Goal: Transaction & Acquisition: Download file/media

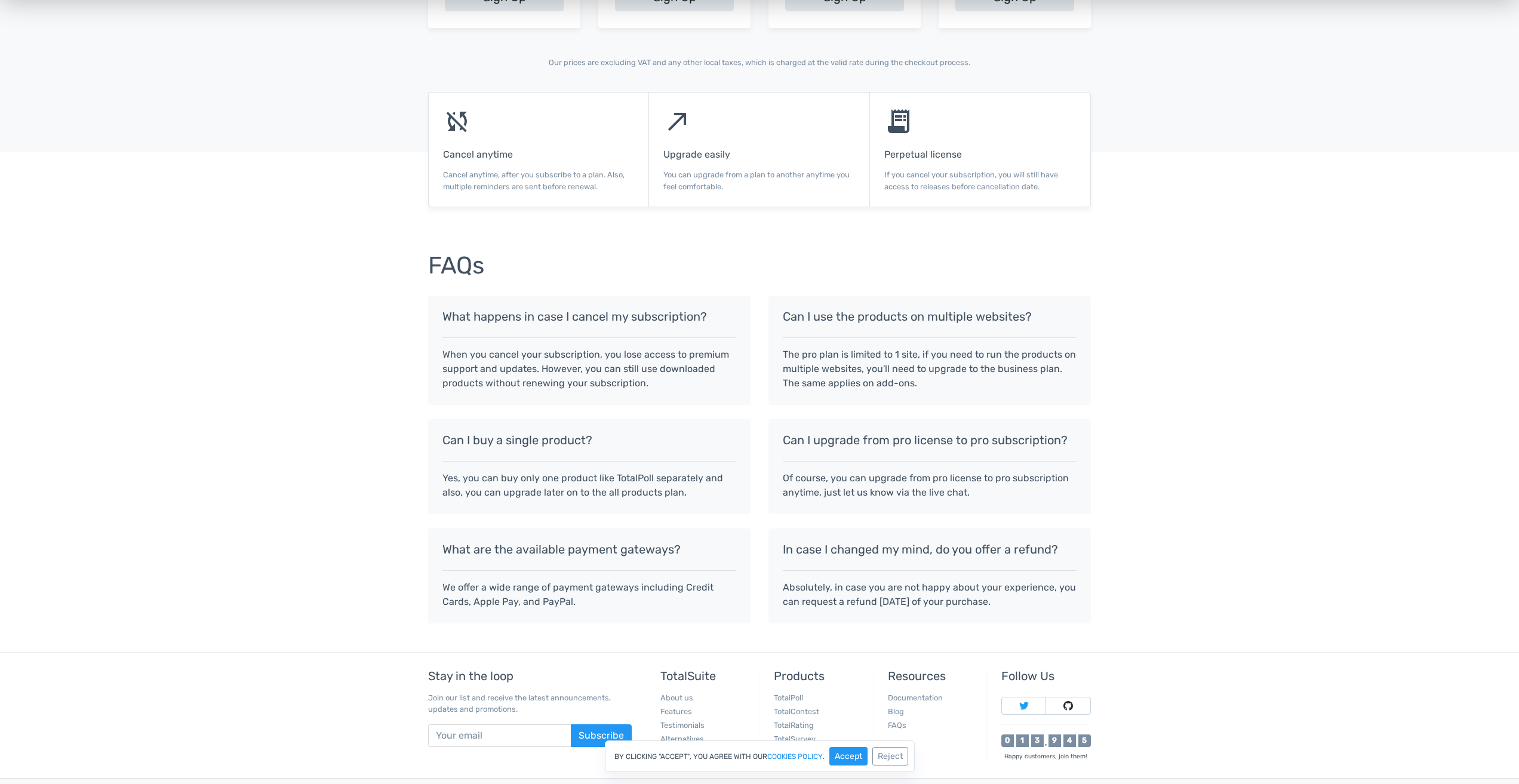
scroll to position [799, 0]
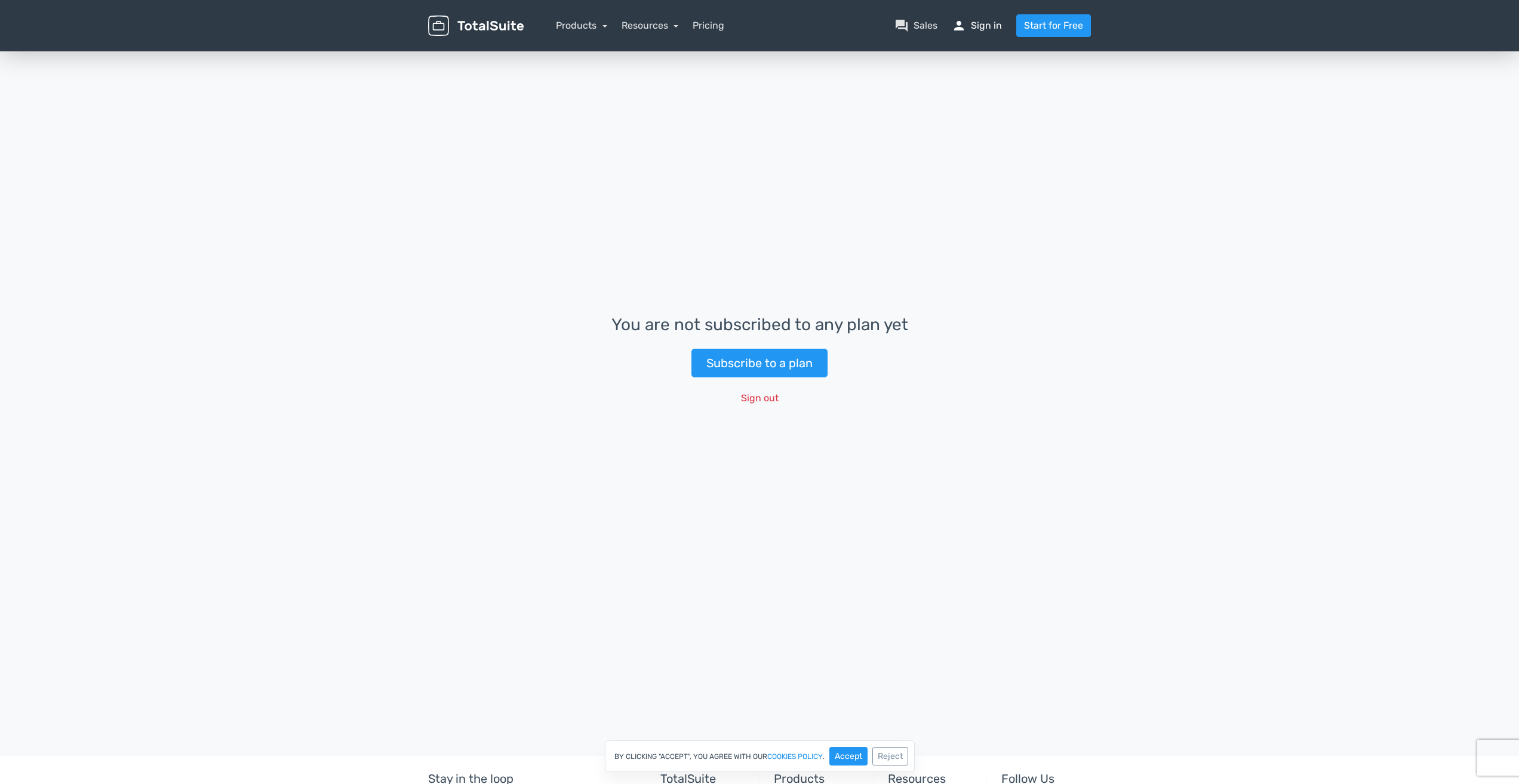
click at [979, 31] on link "person Sign in" at bounding box center [977, 26] width 50 height 14
click at [982, 29] on link "person Sign in" at bounding box center [977, 26] width 50 height 14
click at [774, 398] on button "Sign out" at bounding box center [760, 398] width 53 height 23
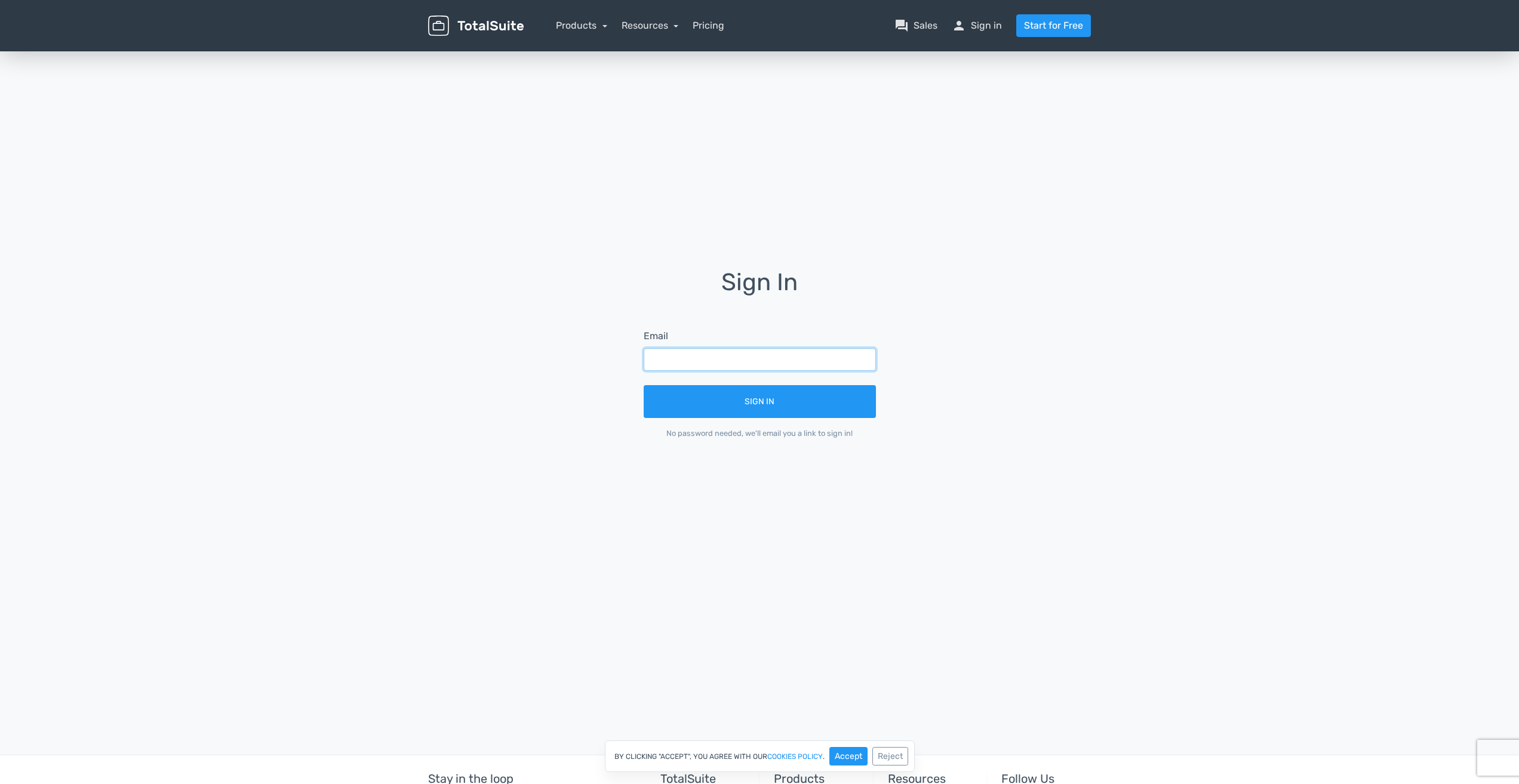
click at [752, 357] on input "text" at bounding box center [760, 360] width 232 height 23
type input "[EMAIL_ADDRESS][DOMAIN_NAME]"
click at [920, 397] on div "Sign In Email [EMAIL_ADDRESS][DOMAIN_NAME] Sign In No password needed, we'll em…" at bounding box center [759, 362] width 680 height 186
click at [783, 399] on button "Sign In" at bounding box center [760, 401] width 232 height 33
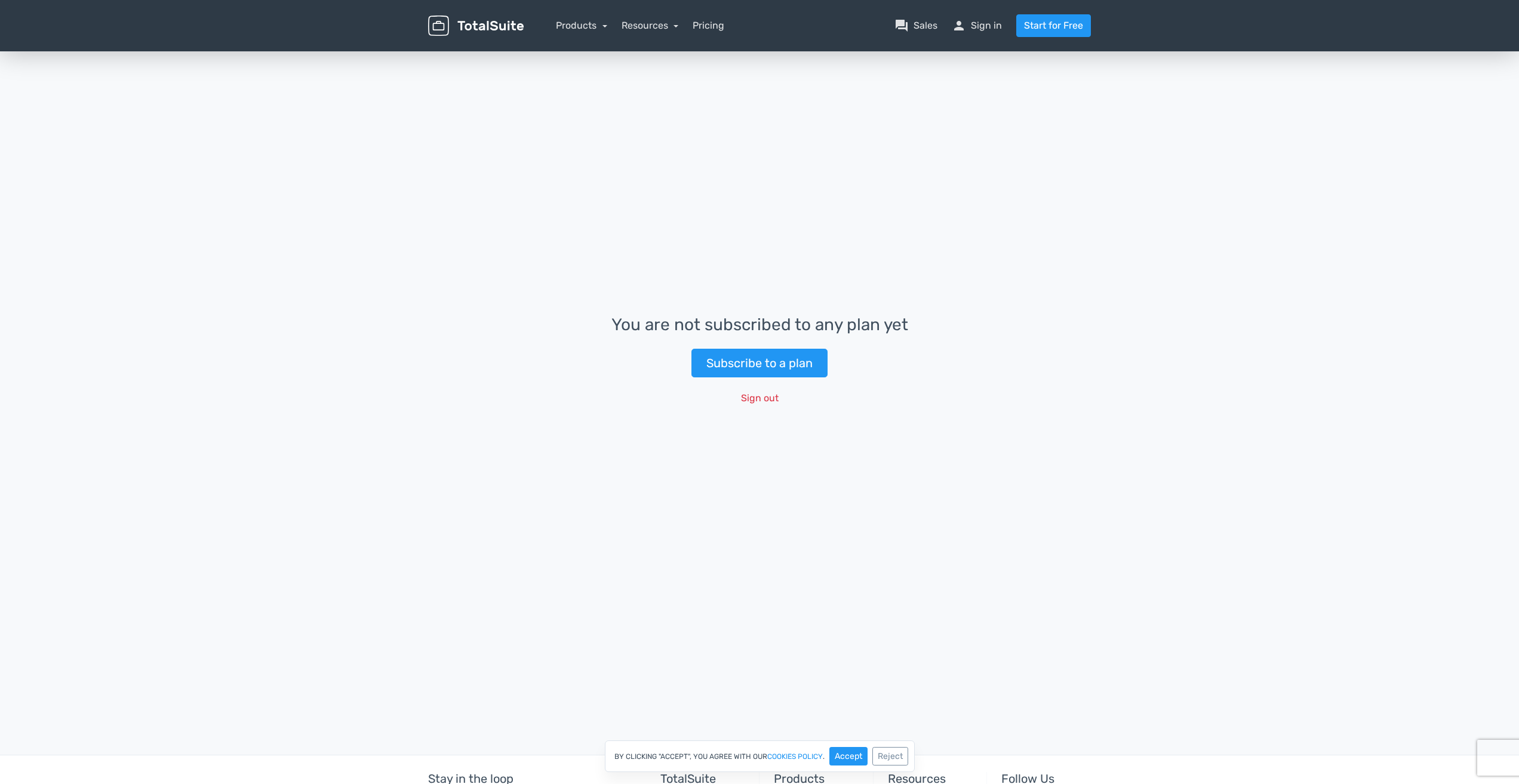
click at [590, 31] on div "Products TotalPoll WordPress Poll and Contest Plugin TotalContest WordPress Con…" at bounding box center [581, 26] width 52 height 14
click at [582, 26] on link "Products" at bounding box center [581, 25] width 52 height 11
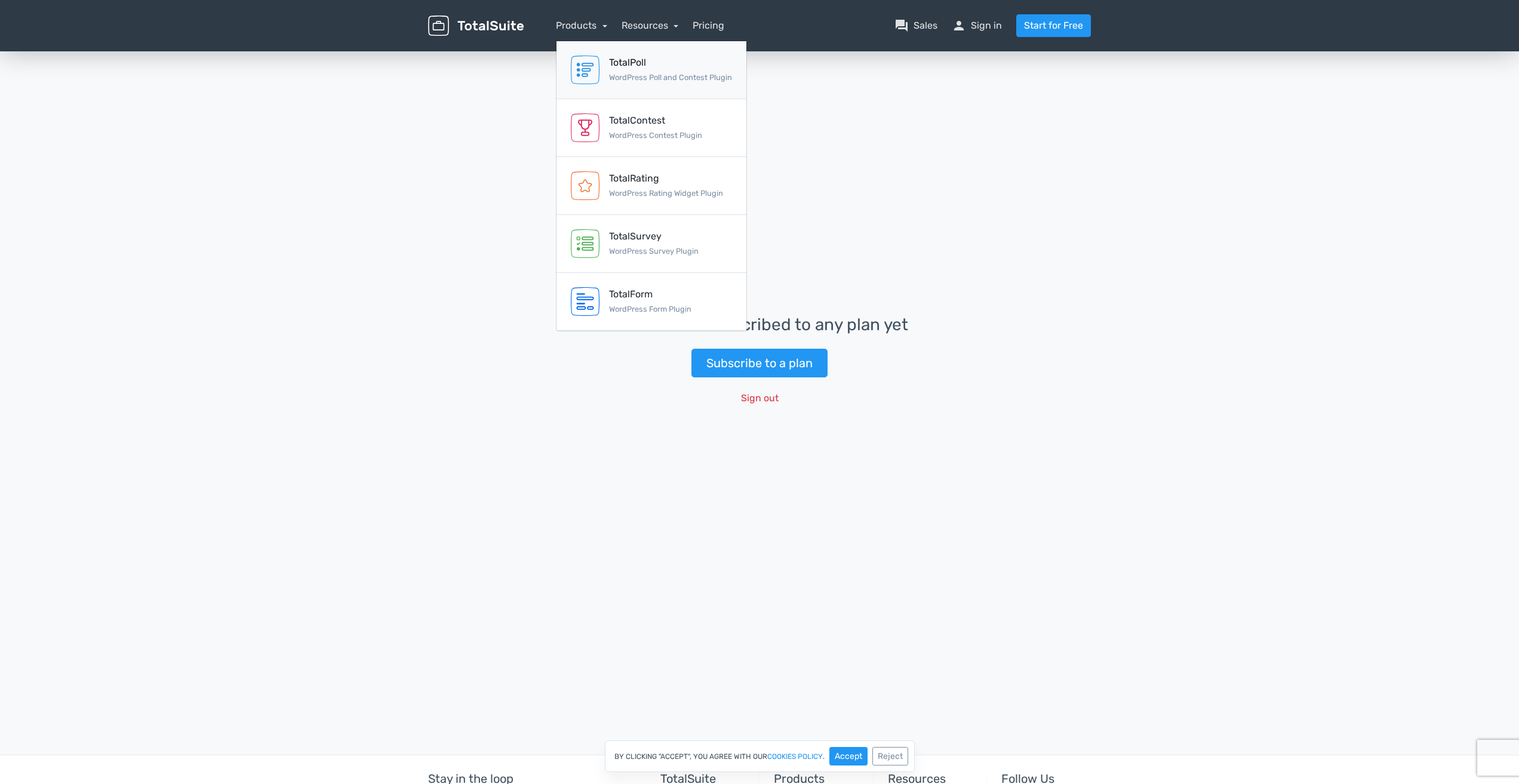
click at [621, 61] on div "TotalPoll" at bounding box center [670, 63] width 123 height 14
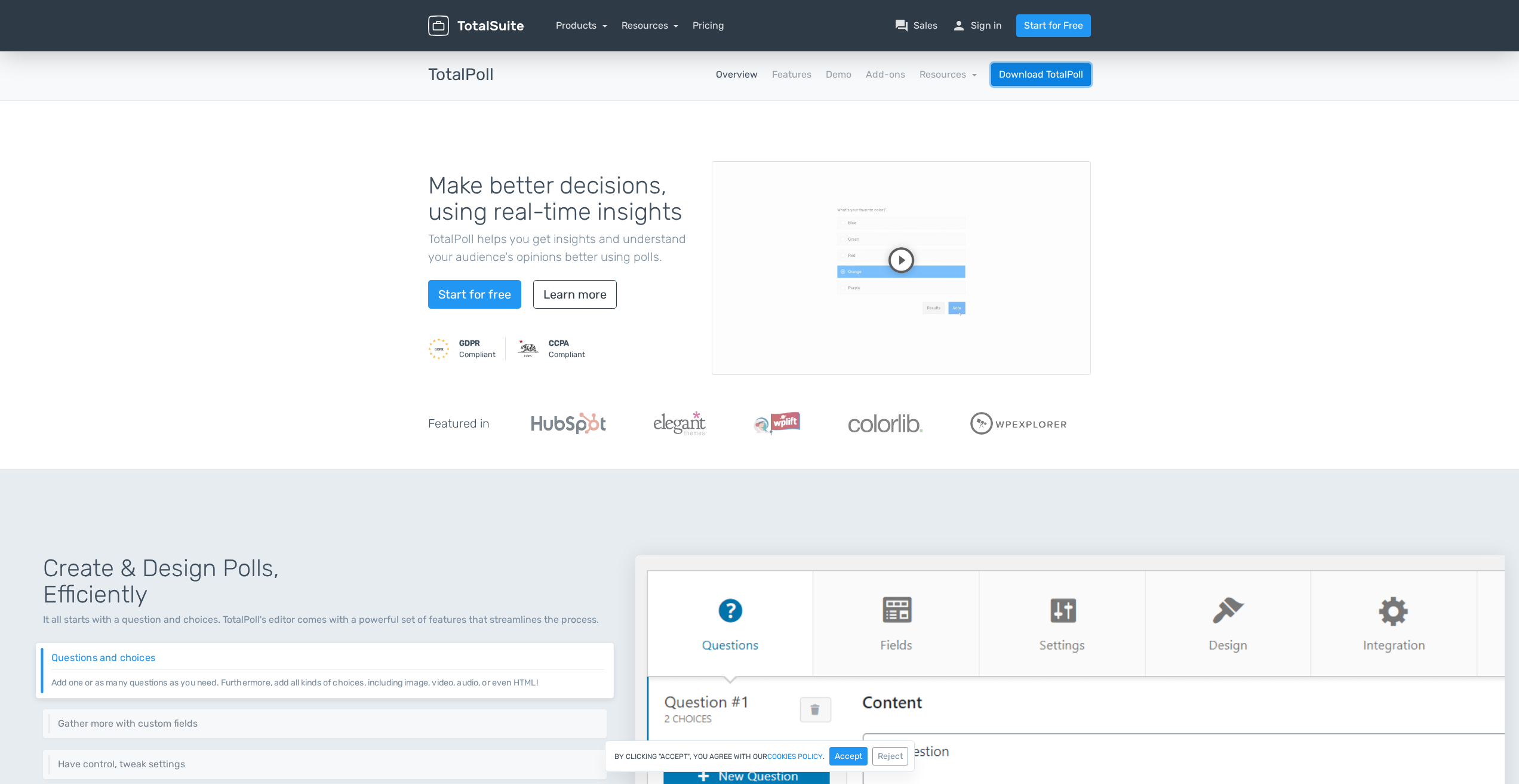
click at [1062, 80] on link "Download TotalPoll" at bounding box center [1041, 75] width 100 height 23
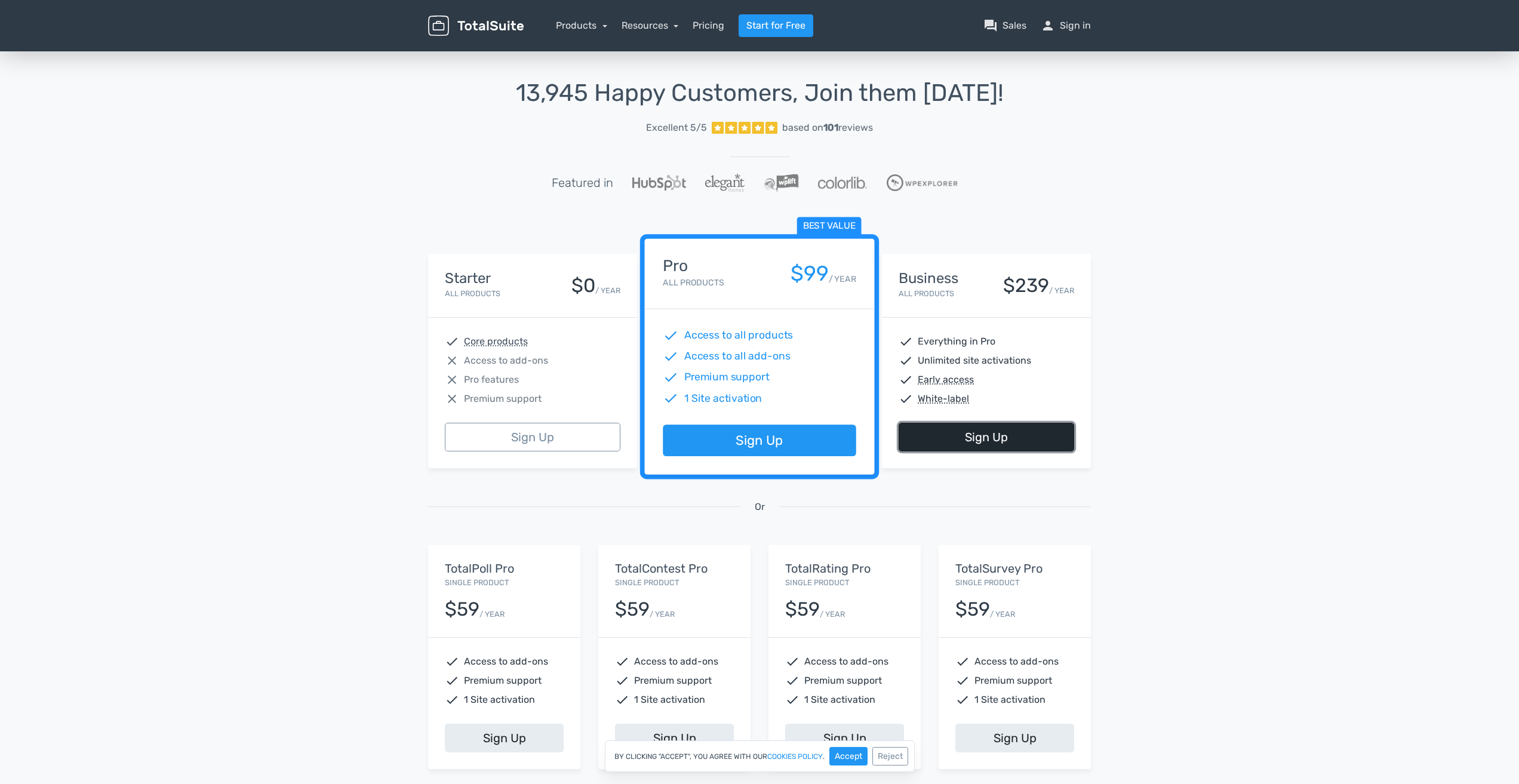
click at [1021, 435] on link "Sign Up" at bounding box center [986, 437] width 176 height 29
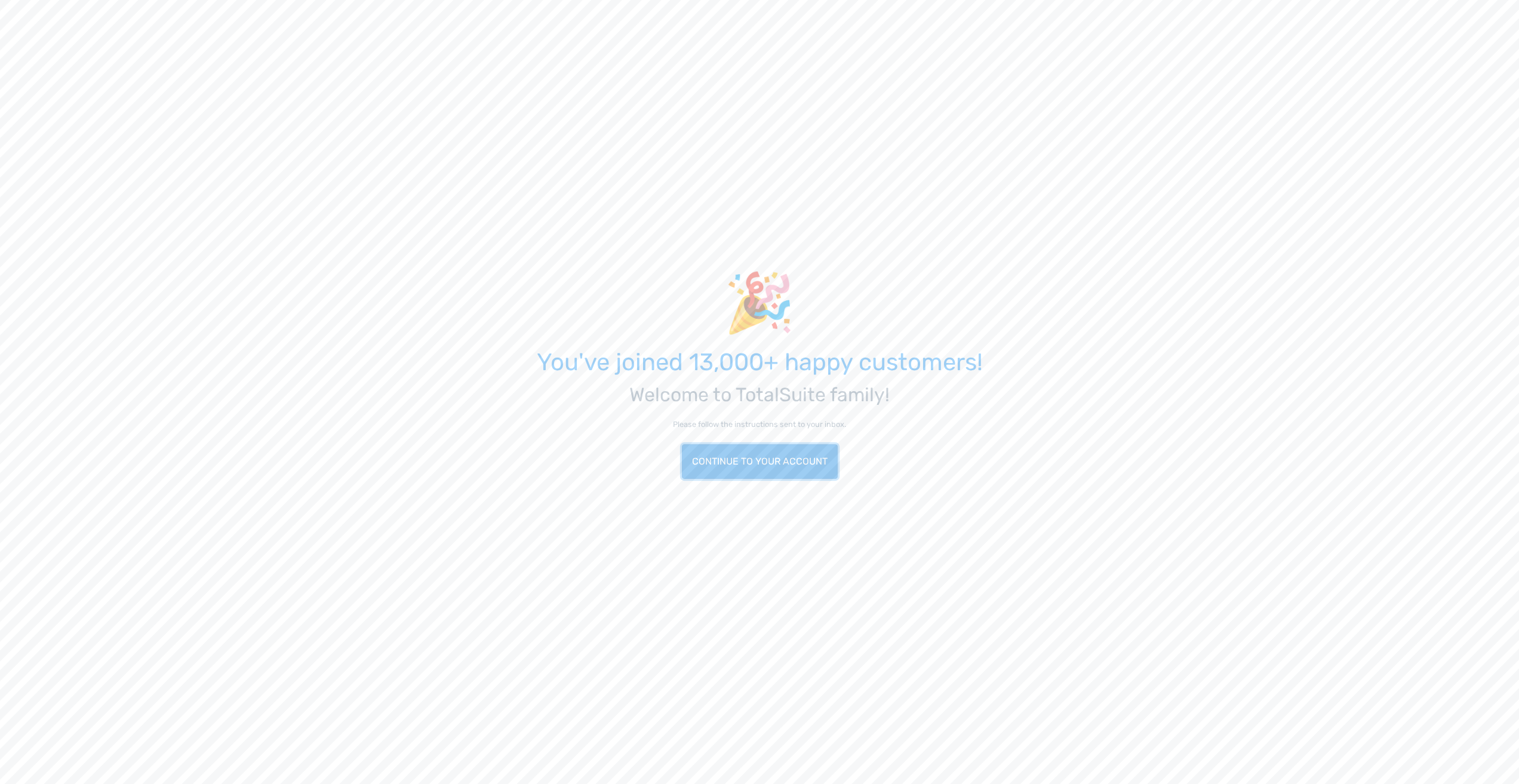
click at [745, 460] on link "Continue to your account" at bounding box center [760, 462] width 156 height 35
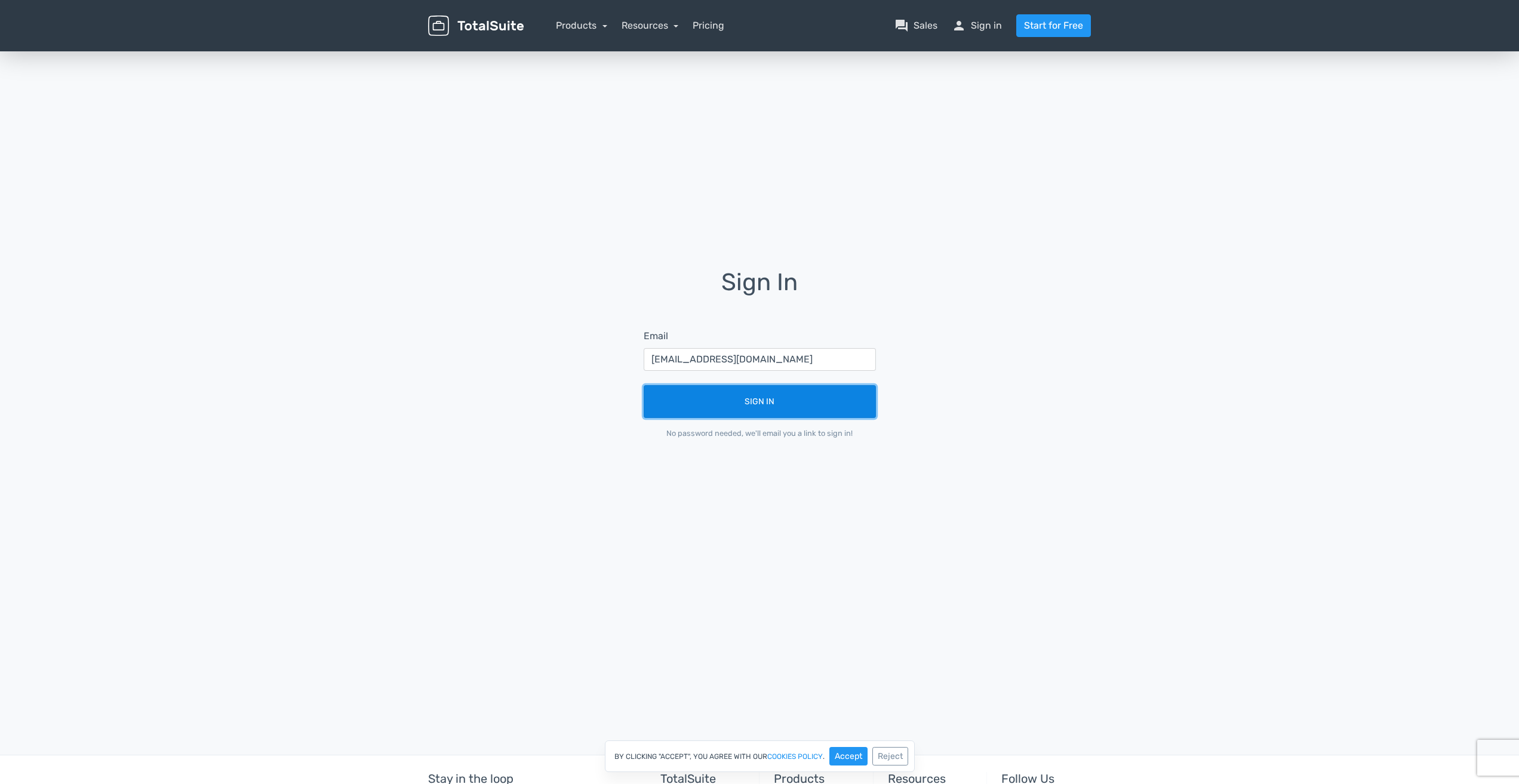
click at [764, 397] on button "Sign In" at bounding box center [760, 401] width 232 height 33
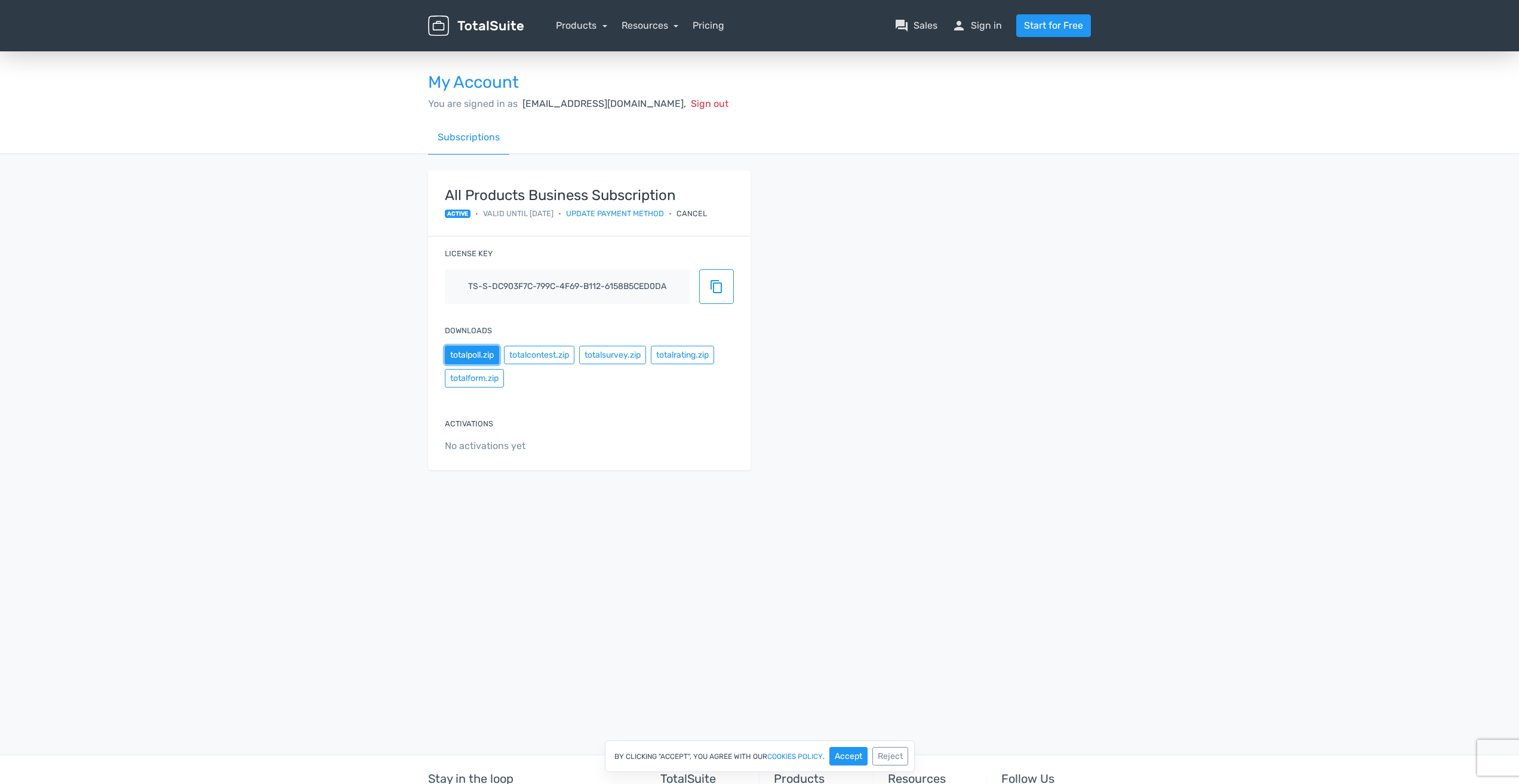
click at [454, 355] on button "totalpoll.zip" at bounding box center [472, 355] width 55 height 19
click at [710, 287] on span "content_copy" at bounding box center [716, 287] width 14 height 14
